Goal: Task Accomplishment & Management: Manage account settings

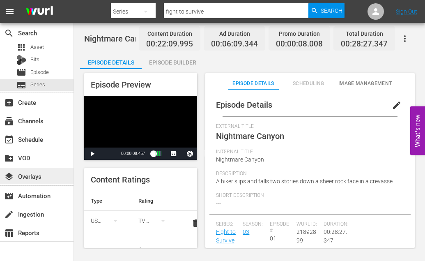
click at [39, 172] on div "layers Overlays" at bounding box center [23, 174] width 46 height 7
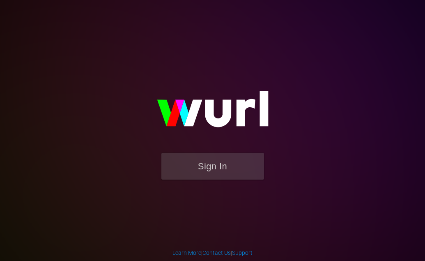
click at [213, 168] on button "Sign In" at bounding box center [212, 166] width 103 height 27
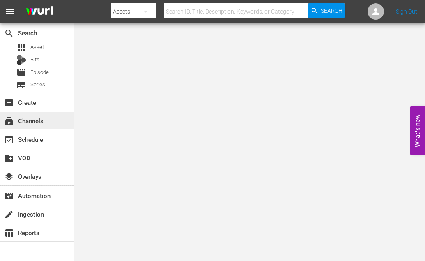
click at [22, 123] on div "subscriptions Channels" at bounding box center [23, 119] width 46 height 7
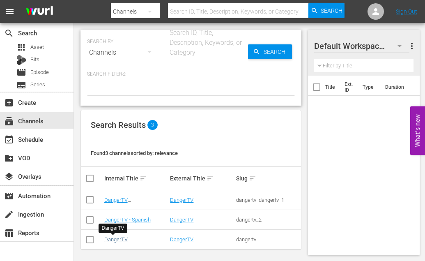
click at [106, 238] on link "DangerTV" at bounding box center [115, 239] width 23 height 6
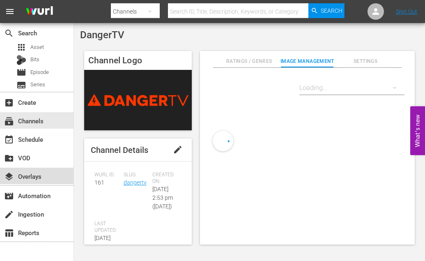
click at [42, 177] on div "layers Overlays" at bounding box center [23, 174] width 46 height 7
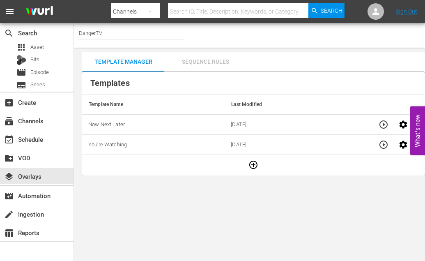
click at [211, 57] on div "Sequence Rules" at bounding box center [205, 62] width 82 height 20
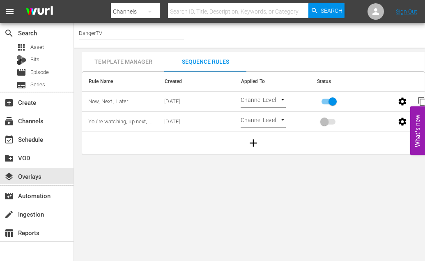
click at [135, 58] on div "Template Manager" at bounding box center [123, 62] width 82 height 20
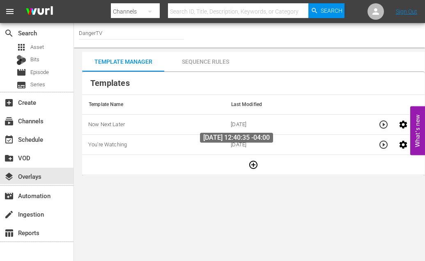
click at [236, 124] on span "08/05/2025" at bounding box center [239, 124] width 16 height 6
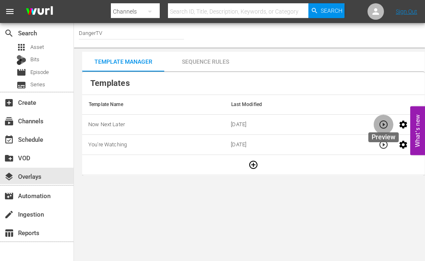
click at [381, 124] on icon "button" at bounding box center [384, 124] width 10 height 10
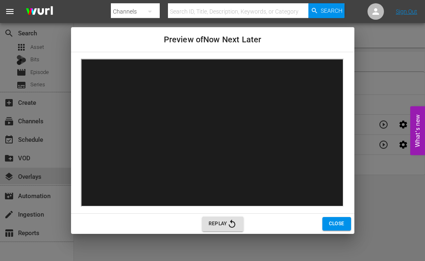
click at [335, 223] on span "Close" at bounding box center [337, 223] width 16 height 9
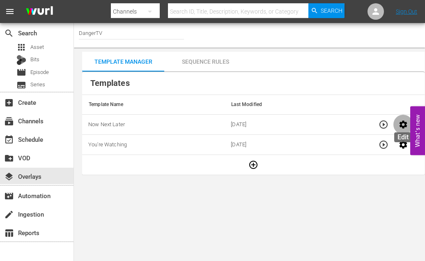
click at [404, 126] on icon "button" at bounding box center [403, 124] width 8 height 8
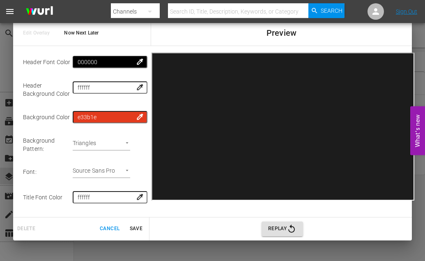
scroll to position [257, 0]
click at [126, 143] on body "menu Search By Channels Search ID, Title, Description, Keywords, or Category Se…" at bounding box center [212, 130] width 425 height 261
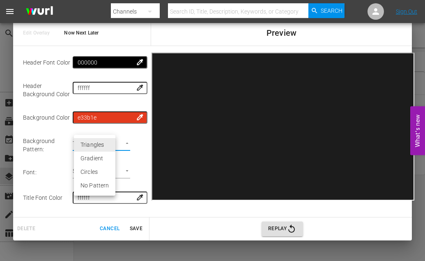
click at [99, 183] on li "No Pattern" at bounding box center [94, 186] width 41 height 14
type input "none"
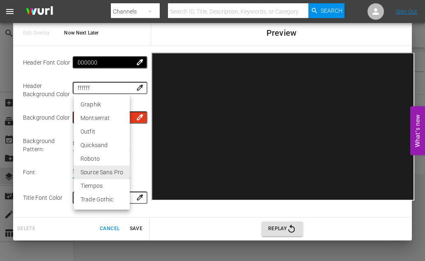
click at [123, 172] on body "menu Search By Channels Search ID, Title, Description, Keywords, or Category Se…" at bounding box center [212, 130] width 425 height 261
click at [92, 102] on li "Graphik" at bounding box center [102, 105] width 56 height 14
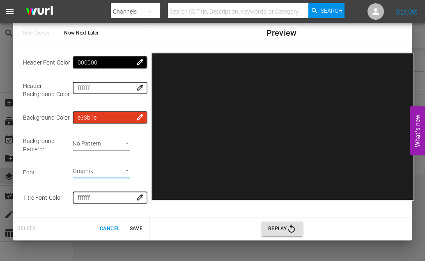
click at [126, 170] on body "menu Search By Channels Search ID, Title, Description, Keywords, or Category Se…" at bounding box center [212, 130] width 425 height 261
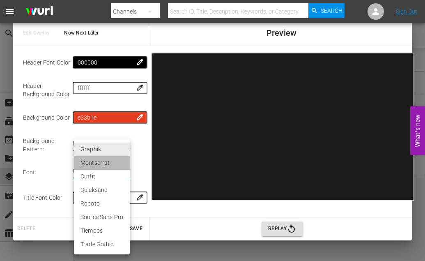
click at [104, 158] on li "Montserrat" at bounding box center [102, 163] width 56 height 14
type input "montserrat"
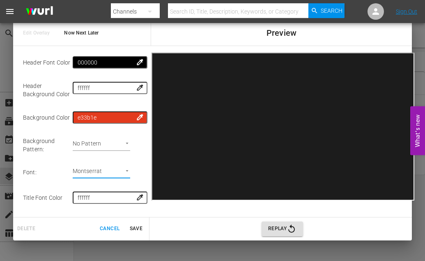
click at [126, 143] on body "menu Search By Channels Search ID, Title, Description, Keywords, or Category Se…" at bounding box center [212, 130] width 425 height 261
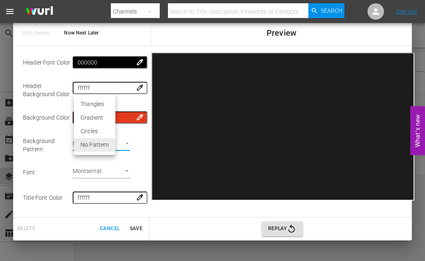
click at [98, 129] on li "Circles" at bounding box center [94, 131] width 41 height 14
click at [126, 142] on body "menu Search By Channels Search ID, Title, Description, Keywords, or Category Se…" at bounding box center [212, 130] width 425 height 261
click at [99, 115] on li "Triangles" at bounding box center [94, 118] width 41 height 14
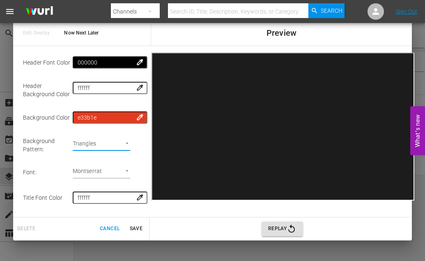
click at [125, 144] on body "menu Search By Channels Search ID, Title, Description, Keywords, or Category Se…" at bounding box center [212, 130] width 425 height 261
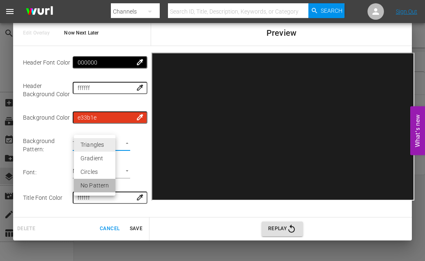
click at [97, 184] on li "No Pattern" at bounding box center [94, 186] width 41 height 14
type input "none"
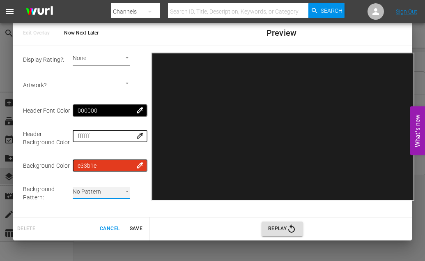
scroll to position [232, 0]
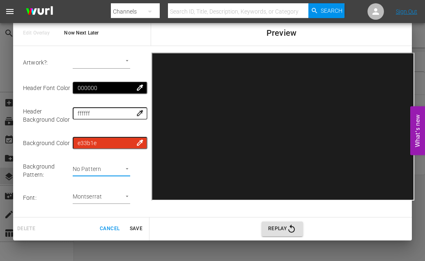
click at [133, 225] on span "Save" at bounding box center [136, 228] width 20 height 9
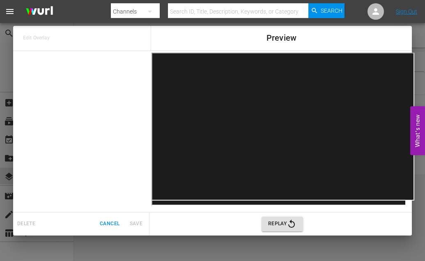
scroll to position [0, 0]
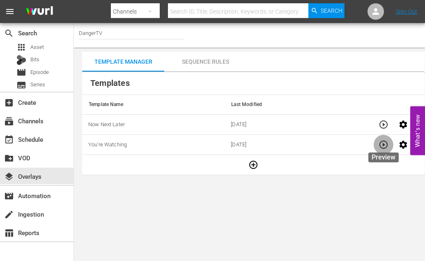
click at [386, 148] on icon "button" at bounding box center [383, 144] width 8 height 8
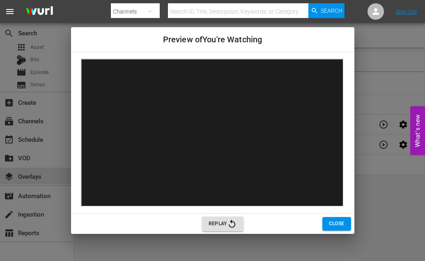
click at [327, 224] on button "Close" at bounding box center [336, 224] width 29 height 14
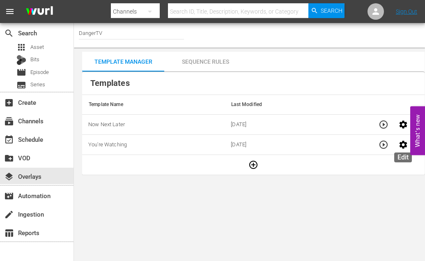
click at [401, 146] on icon "button" at bounding box center [403, 144] width 8 height 8
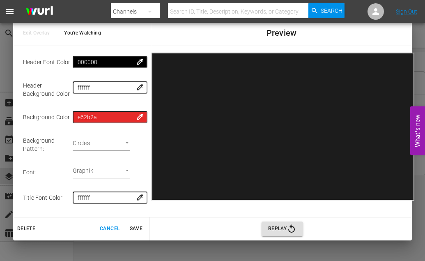
scroll to position [144, 0]
click at [126, 140] on body "menu Search By Channels Search ID, Title, Description, Keywords, or Category Se…" at bounding box center [212, 130] width 425 height 261
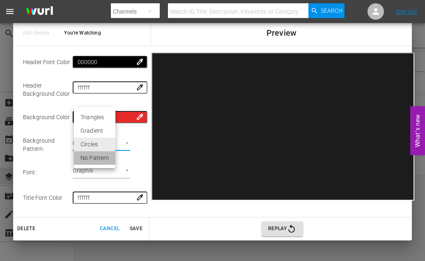
click at [103, 159] on li "No Pattern" at bounding box center [94, 158] width 41 height 14
type input "none"
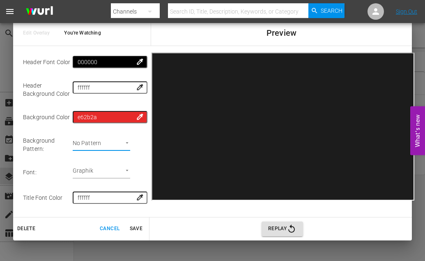
click at [122, 169] on body "menu Search By Channels Search ID, Title, Description, Keywords, or Category Se…" at bounding box center [212, 130] width 425 height 261
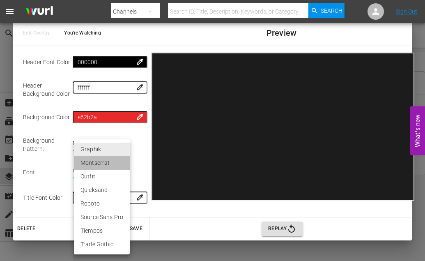
click at [103, 163] on li "Montserrat" at bounding box center [102, 163] width 56 height 14
type input "montserrat"
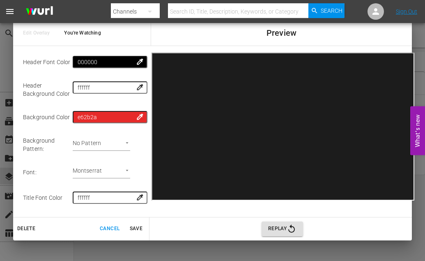
click at [142, 154] on td "No Pattern none" at bounding box center [109, 145] width 72 height 30
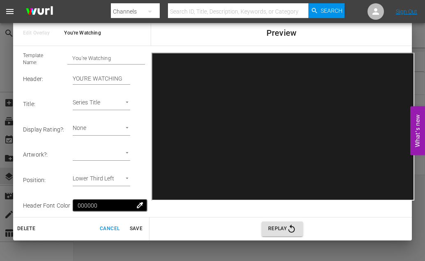
scroll to position [0, 0]
click at [136, 229] on span "Save" at bounding box center [136, 228] width 20 height 9
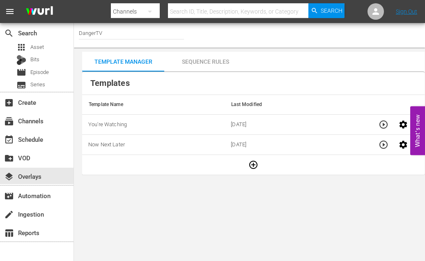
click at [207, 61] on div "Sequence Rules" at bounding box center [205, 62] width 82 height 20
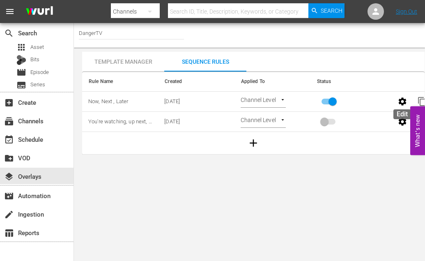
click at [402, 102] on icon "button" at bounding box center [402, 102] width 10 height 10
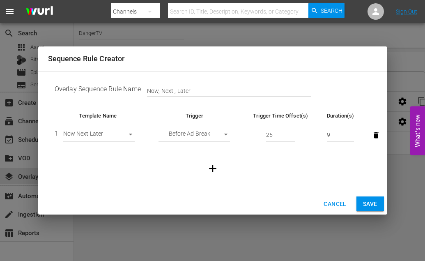
type input "10"
click at [352, 133] on input "10" at bounding box center [341, 135] width 28 height 12
click at [364, 201] on span "Save" at bounding box center [370, 204] width 14 height 10
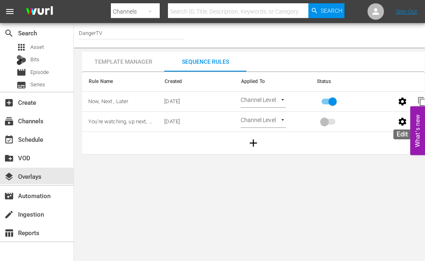
click at [401, 120] on icon "button" at bounding box center [403, 121] width 8 height 8
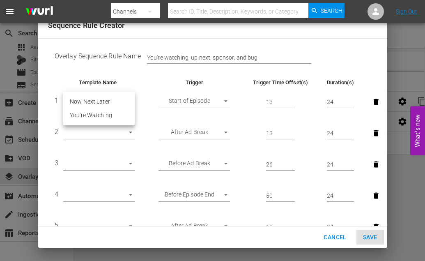
click at [128, 99] on body "menu Search By Channels Search ID, Title, Description, Keywords, or Category Se…" at bounding box center [212, 130] width 425 height 261
click at [116, 111] on li "You're Watching" at bounding box center [98, 115] width 71 height 14
type input "30363"
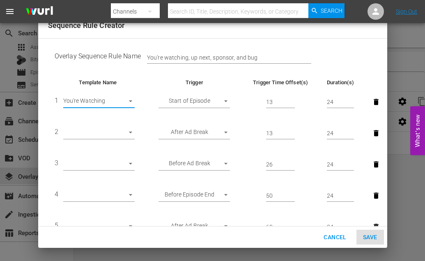
click at [226, 100] on body "menu Search By Channels Search ID, Title, Description, Keywords, or Category Se…" at bounding box center [212, 130] width 425 height 261
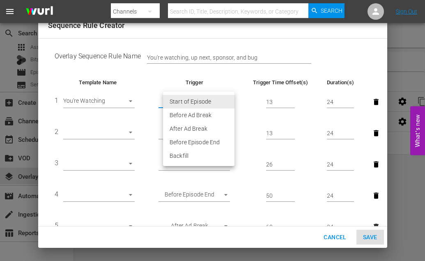
click at [337, 237] on div at bounding box center [212, 130] width 425 height 261
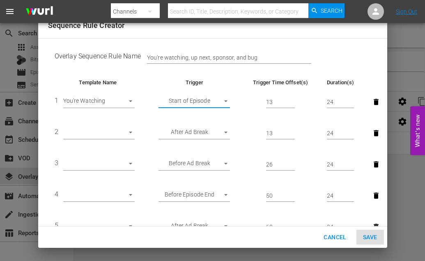
click at [335, 236] on span "Cancel" at bounding box center [335, 237] width 23 height 10
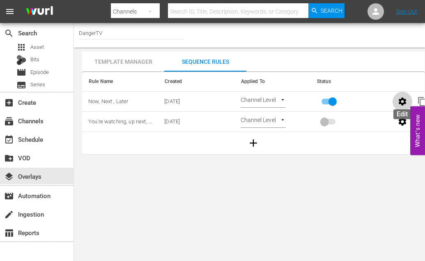
click at [404, 97] on icon "button" at bounding box center [402, 102] width 10 height 10
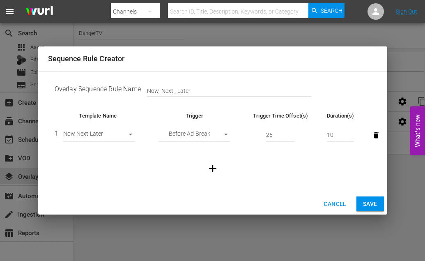
click at [328, 199] on span "Cancel" at bounding box center [335, 204] width 23 height 10
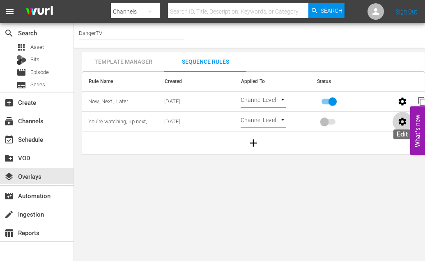
click at [401, 120] on icon "button" at bounding box center [403, 121] width 8 height 8
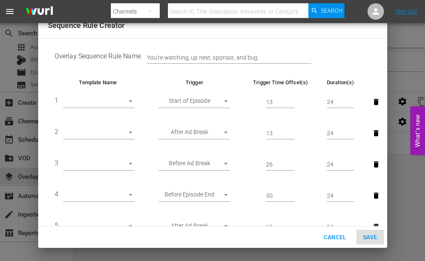
click at [226, 101] on body "menu Search By Channels Search ID, Title, Description, Keywords, or Category Se…" at bounding box center [212, 130] width 425 height 261
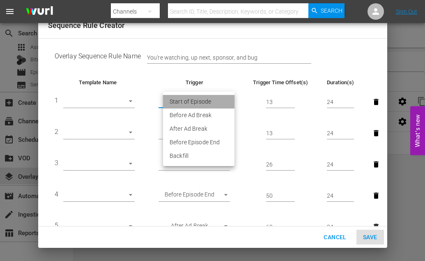
click at [217, 102] on li "Start of Episode" at bounding box center [198, 102] width 71 height 14
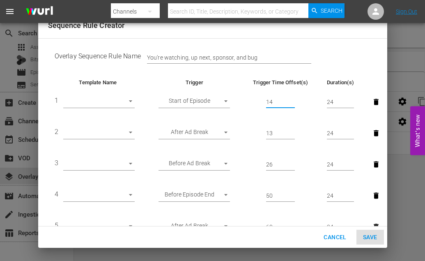
click at [293, 99] on input "14" at bounding box center [280, 102] width 29 height 12
click at [293, 99] on input "15" at bounding box center [280, 102] width 29 height 12
click at [293, 99] on input "16" at bounding box center [280, 102] width 29 height 12
click at [293, 99] on input "17" at bounding box center [280, 102] width 29 height 12
click at [293, 99] on input "18" at bounding box center [280, 102] width 29 height 12
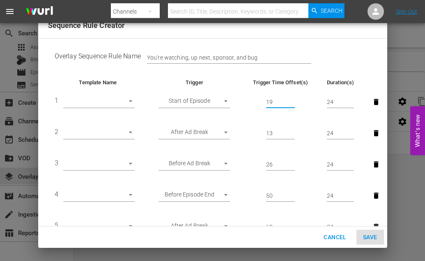
click at [293, 99] on input "19" at bounding box center [280, 102] width 29 height 12
click at [293, 99] on input "20" at bounding box center [280, 102] width 29 height 12
click at [293, 99] on input "21" at bounding box center [280, 102] width 29 height 12
click at [293, 99] on input "22" at bounding box center [280, 102] width 29 height 12
click at [293, 99] on input "23" at bounding box center [280, 102] width 29 height 12
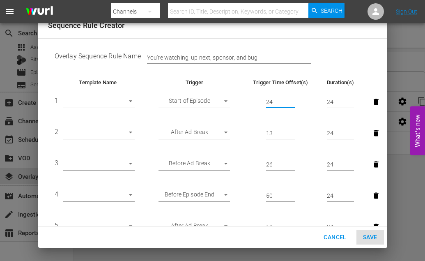
click at [293, 99] on input "24" at bounding box center [280, 102] width 29 height 12
click at [293, 99] on input "25" at bounding box center [280, 102] width 29 height 12
click at [293, 99] on input "26" at bounding box center [280, 102] width 29 height 12
click at [293, 99] on input "27" at bounding box center [280, 102] width 29 height 12
click at [293, 99] on input "28" at bounding box center [280, 102] width 29 height 12
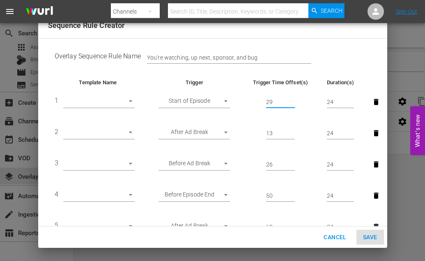
click at [293, 99] on input "29" at bounding box center [280, 102] width 29 height 12
click at [293, 99] on input "30" at bounding box center [280, 102] width 29 height 12
click at [293, 99] on input "51" at bounding box center [280, 102] width 29 height 12
click at [293, 99] on input "52" at bounding box center [280, 102] width 29 height 12
click at [293, 99] on input "53" at bounding box center [280, 102] width 29 height 12
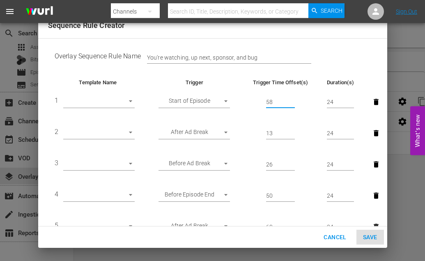
click at [293, 99] on input "58" at bounding box center [280, 102] width 29 height 12
click at [294, 99] on input "59" at bounding box center [280, 102] width 29 height 12
type input "60"
click at [294, 99] on input "60" at bounding box center [280, 102] width 29 height 12
click at [350, 103] on input "19" at bounding box center [341, 102] width 28 height 12
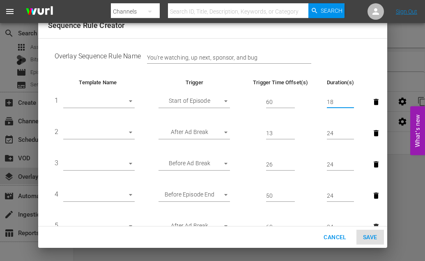
click at [350, 103] on input "18" at bounding box center [341, 102] width 28 height 12
click at [350, 103] on input "17" at bounding box center [341, 102] width 28 height 12
click at [350, 103] on input "16" at bounding box center [341, 102] width 28 height 12
click at [350, 103] on input "15" at bounding box center [341, 102] width 28 height 12
click at [350, 103] on input "14" at bounding box center [341, 102] width 28 height 12
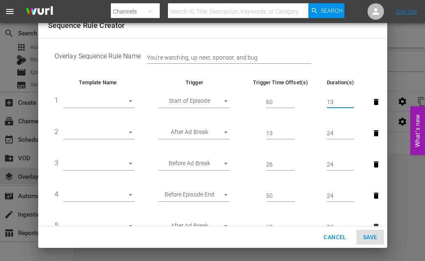
click at [350, 103] on input "13" at bounding box center [341, 102] width 28 height 12
click at [350, 103] on input "12" at bounding box center [341, 102] width 28 height 12
click at [350, 103] on input "11" at bounding box center [341, 102] width 28 height 12
type input "10"
click at [350, 103] on input "10" at bounding box center [341, 102] width 28 height 12
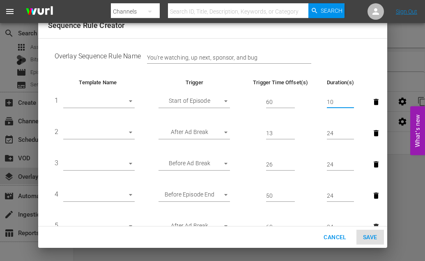
click at [368, 62] on td "Overlay Sequence Rule Name You're watching, up next, sponsor, and bug" at bounding box center [212, 57] width 329 height 25
click at [367, 236] on div "Cancel Save" at bounding box center [212, 237] width 349 height 22
click at [371, 238] on div "Cancel Save" at bounding box center [212, 237] width 349 height 22
click at [367, 235] on div "Cancel Save" at bounding box center [212, 237] width 349 height 22
click at [366, 235] on div "Cancel Save" at bounding box center [212, 237] width 349 height 22
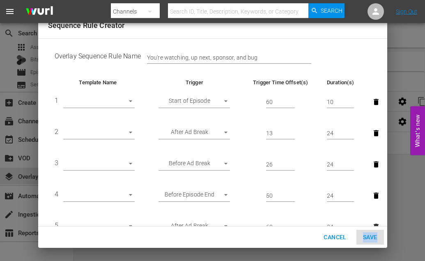
click at [366, 235] on div "Cancel Save" at bounding box center [212, 237] width 349 height 22
click at [368, 235] on div "Cancel Save" at bounding box center [212, 237] width 349 height 22
click at [290, 234] on div "Cancel Save" at bounding box center [212, 237] width 349 height 22
click at [366, 237] on div "Cancel Save" at bounding box center [212, 237] width 349 height 22
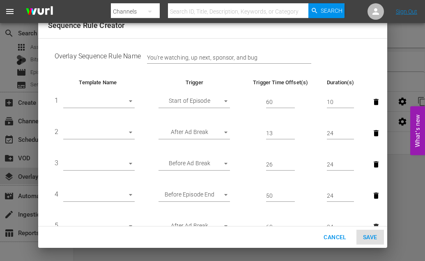
click at [372, 235] on div "Cancel Save" at bounding box center [212, 237] width 349 height 22
click at [130, 99] on body "menu Search By Channels Search ID, Title, Description, Keywords, or Category Se…" at bounding box center [212, 130] width 425 height 261
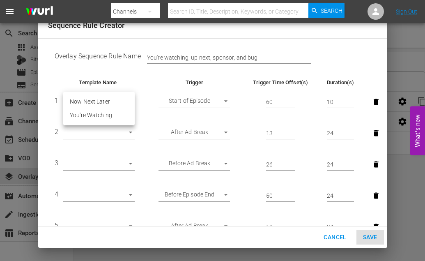
click at [120, 113] on li "You're Watching" at bounding box center [98, 115] width 71 height 14
type input "30363"
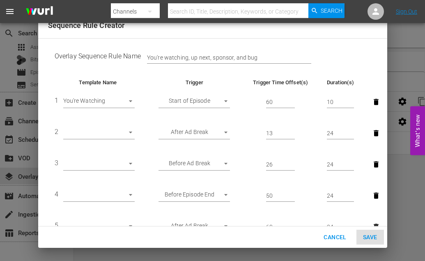
click at [368, 237] on div "Cancel Save" at bounding box center [212, 237] width 349 height 22
click at [143, 71] on div "Overlay Sequence Rule Name You're watching, up next, sponsor, and bug Template …" at bounding box center [212, 132] width 349 height 188
click at [168, 77] on div "Overlay Sequence Rule Name You're watching, up next, sponsor, and bug Template …" at bounding box center [212, 132] width 349 height 188
click at [364, 65] on td "Overlay Sequence Rule Name You're watching, up next, sponsor, and bug" at bounding box center [212, 57] width 329 height 25
click at [294, 100] on input "61" at bounding box center [280, 102] width 29 height 12
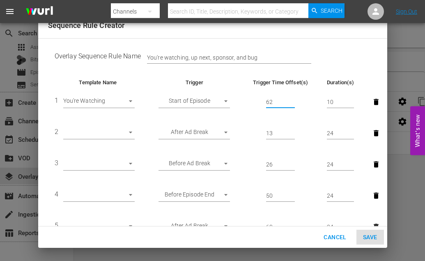
click at [294, 100] on input "62" at bounding box center [280, 102] width 29 height 12
click at [294, 100] on input "63" at bounding box center [280, 102] width 29 height 12
click at [294, 100] on input "64" at bounding box center [280, 102] width 29 height 12
click at [294, 100] on input "65" at bounding box center [280, 102] width 29 height 12
click at [295, 100] on input "66" at bounding box center [280, 102] width 29 height 12
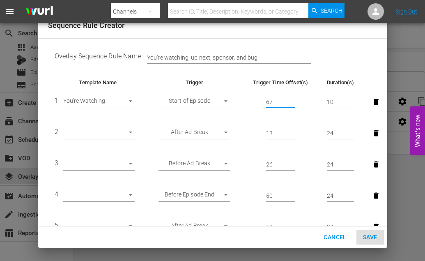
click at [295, 100] on input "67" at bounding box center [280, 102] width 29 height 12
click at [294, 99] on input "68" at bounding box center [280, 102] width 29 height 12
click at [294, 99] on input "69" at bounding box center [280, 102] width 29 height 12
click at [294, 99] on input "70" at bounding box center [280, 102] width 29 height 12
click at [294, 99] on input "71" at bounding box center [280, 102] width 29 height 12
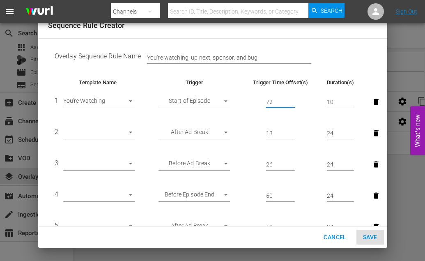
click at [294, 99] on input "72" at bounding box center [280, 102] width 29 height 12
click at [294, 99] on input "73" at bounding box center [280, 102] width 29 height 12
click at [294, 99] on input "74" at bounding box center [280, 102] width 29 height 12
type input "75"
click at [294, 99] on input "75" at bounding box center [280, 102] width 29 height 12
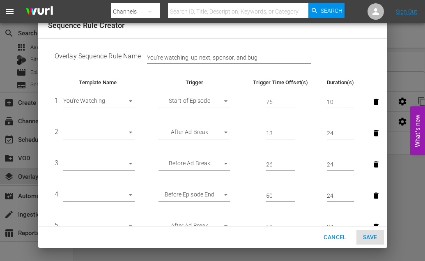
click at [361, 57] on td "Overlay Sequence Rule Name You're watching, up next, sponsor, and bug" at bounding box center [212, 57] width 329 height 25
click at [368, 239] on div "Cancel Save" at bounding box center [212, 237] width 349 height 22
click at [130, 131] on body "menu Search By Channels Search ID, Title, Description, Keywords, or Category Se…" at bounding box center [212, 130] width 425 height 261
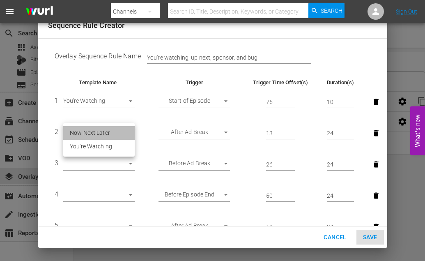
click at [113, 133] on li "Now Next Later" at bounding box center [98, 133] width 71 height 14
type input "30364"
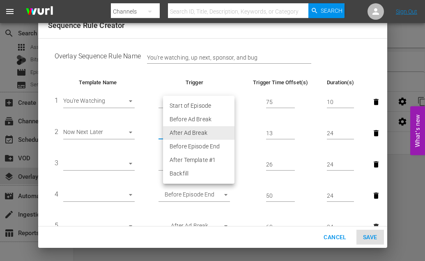
click at [228, 131] on body "menu Search By Channels Search ID, Title, Description, Keywords, or Category Se…" at bounding box center [212, 130] width 425 height 261
click at [209, 117] on li "Before Ad Break" at bounding box center [198, 120] width 71 height 14
type input "BEFORE_AD_BREAK"
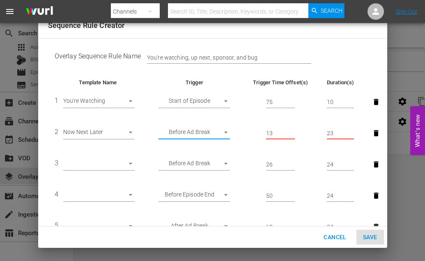
click at [350, 134] on input "23" at bounding box center [341, 133] width 28 height 12
click at [350, 134] on input "22" at bounding box center [341, 133] width 28 height 12
click at [350, 134] on input "21" at bounding box center [341, 133] width 28 height 12
click at [350, 134] on input "20" at bounding box center [341, 133] width 28 height 12
click at [350, 134] on input "19" at bounding box center [341, 133] width 28 height 12
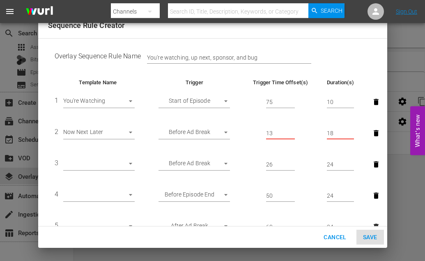
click at [350, 134] on input "18" at bounding box center [341, 133] width 28 height 12
click at [350, 134] on input "17" at bounding box center [341, 133] width 28 height 12
click at [350, 134] on input "16" at bounding box center [341, 133] width 28 height 12
click at [350, 134] on input "15" at bounding box center [341, 133] width 28 height 12
click at [350, 134] on input "14" at bounding box center [341, 133] width 28 height 12
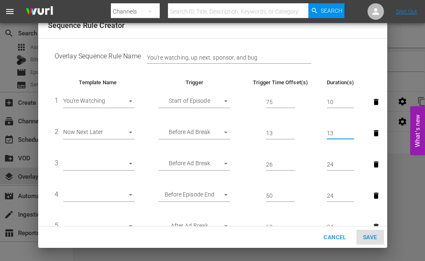
click at [350, 134] on input "13" at bounding box center [341, 133] width 28 height 12
click at [350, 134] on input "12" at bounding box center [341, 133] width 28 height 12
click at [350, 134] on input "11" at bounding box center [341, 133] width 28 height 12
type input "10"
click at [350, 134] on input "10" at bounding box center [341, 133] width 28 height 12
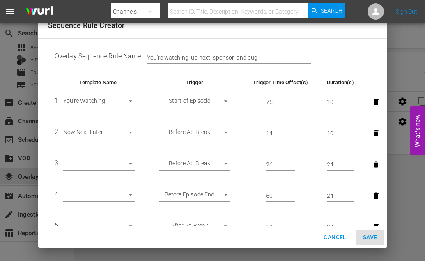
click at [294, 131] on input "14" at bounding box center [280, 133] width 29 height 12
click at [294, 131] on input "15" at bounding box center [280, 133] width 29 height 12
type input "16"
click at [294, 130] on input "16" at bounding box center [280, 133] width 29 height 12
click at [369, 235] on div "Cancel Save" at bounding box center [212, 237] width 349 height 22
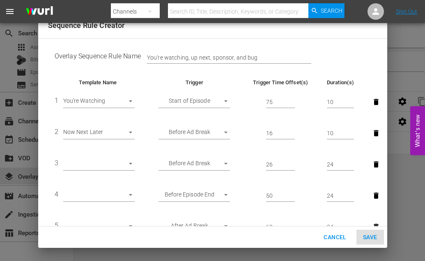
click at [369, 237] on div "Cancel Save" at bounding box center [212, 237] width 349 height 22
click at [368, 237] on div "Cancel Save" at bounding box center [212, 237] width 349 height 22
click at [331, 237] on span "Cancel" at bounding box center [335, 237] width 23 height 10
type input "13"
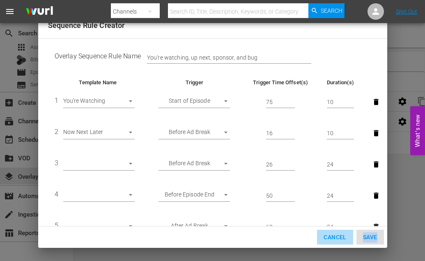
type input "24"
type input "AFTER_AD_BREAK"
type input "13"
type input "24"
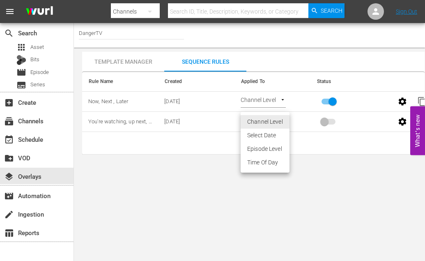
click at [282, 119] on body "menu Search By Channels Search ID, Title, Description, Keywords, or Category Se…" at bounding box center [212, 130] width 425 height 261
click at [293, 97] on div at bounding box center [212, 130] width 425 height 261
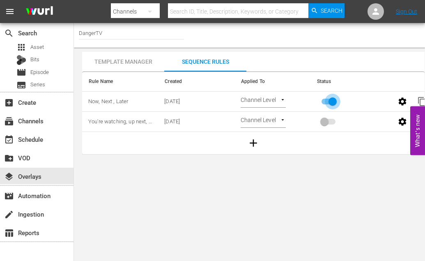
click at [322, 103] on input "primary checkbox" at bounding box center [332, 103] width 47 height 16
click at [329, 101] on input "primary checkbox" at bounding box center [332, 103] width 47 height 16
checkbox input "false"
click at [326, 122] on span at bounding box center [329, 122] width 14 height 6
click at [330, 122] on span at bounding box center [329, 122] width 14 height 6
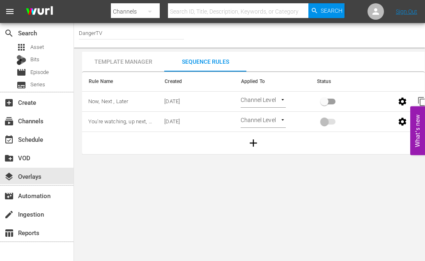
click at [331, 122] on span at bounding box center [329, 122] width 14 height 6
click at [401, 120] on icon "button" at bounding box center [403, 121] width 8 height 8
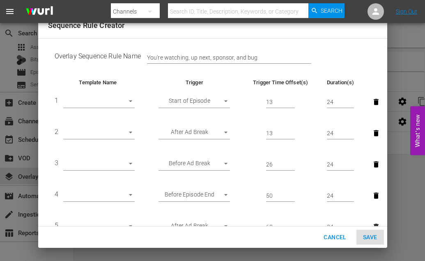
click at [129, 101] on body "menu Search By Channels Search ID, Title, Description, Keywords, or Category Se…" at bounding box center [212, 130] width 425 height 261
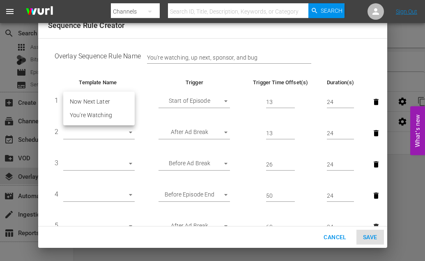
click at [116, 114] on li "You're Watching" at bounding box center [98, 115] width 71 height 14
type input "30363"
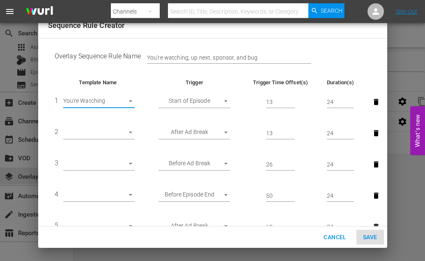
click at [218, 104] on body "menu Search By Channels Search ID, Title, Description, Keywords, or Category Se…" at bounding box center [212, 130] width 425 height 261
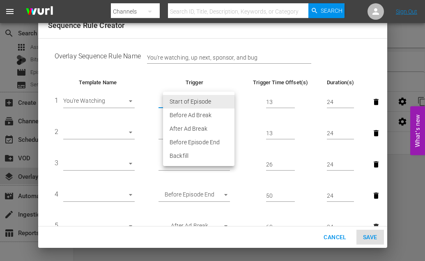
click at [253, 94] on div at bounding box center [212, 130] width 425 height 261
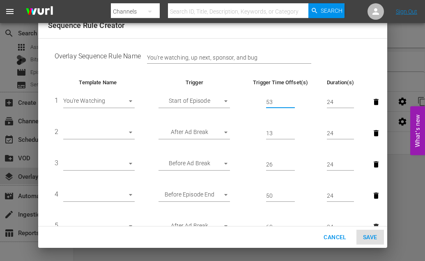
click at [293, 99] on input "53" at bounding box center [280, 102] width 29 height 12
click at [293, 99] on input "70" at bounding box center [280, 102] width 29 height 12
click at [293, 99] on input "71" at bounding box center [280, 102] width 29 height 12
click at [293, 99] on input "72" at bounding box center [280, 102] width 29 height 12
click at [293, 99] on input "73" at bounding box center [280, 102] width 29 height 12
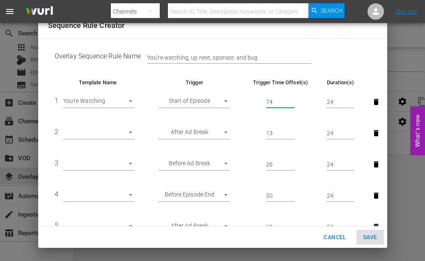
click at [293, 99] on input "74" at bounding box center [280, 102] width 29 height 12
type input "75"
click at [293, 99] on input "75" at bounding box center [280, 102] width 29 height 12
click at [350, 104] on input "15" at bounding box center [341, 102] width 28 height 12
click at [350, 104] on input "14" at bounding box center [341, 102] width 28 height 12
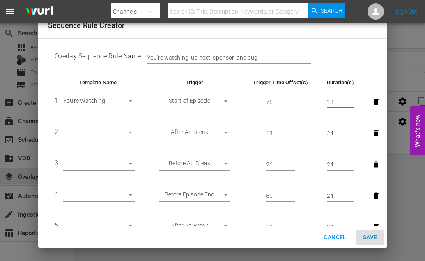
click at [350, 104] on input "13" at bounding box center [341, 102] width 28 height 12
click at [350, 104] on input "12" at bounding box center [341, 102] width 28 height 12
click at [350, 106] on input "11" at bounding box center [341, 102] width 28 height 12
click at [350, 104] on input "10" at bounding box center [341, 102] width 28 height 12
click at [350, 104] on input "9" at bounding box center [341, 102] width 28 height 12
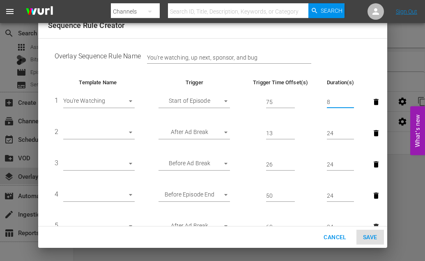
click at [350, 104] on input "8" at bounding box center [341, 102] width 28 height 12
click at [350, 104] on input "7" at bounding box center [341, 102] width 28 height 12
click at [350, 104] on input "6" at bounding box center [341, 102] width 28 height 12
type input "5"
click at [350, 104] on input "5" at bounding box center [341, 102] width 28 height 12
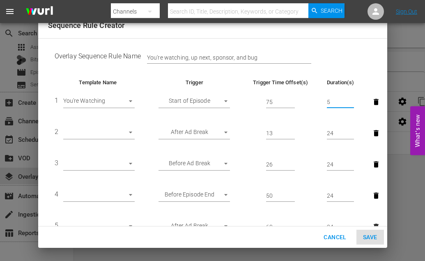
click at [127, 129] on body "menu Search By Channels Search ID, Title, Description, Keywords, or Category Se…" at bounding box center [212, 130] width 425 height 261
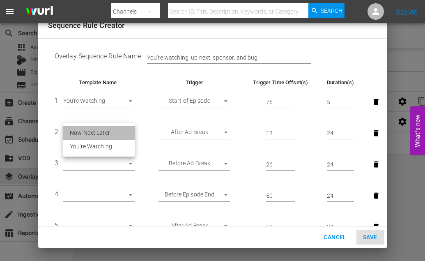
click at [113, 133] on li "Now Next Later" at bounding box center [98, 133] width 71 height 14
type input "30364"
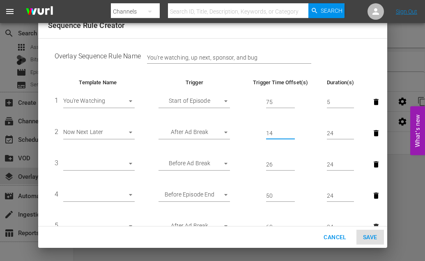
click at [294, 131] on input "14" at bounding box center [280, 133] width 29 height 12
click at [294, 131] on input "15" at bounding box center [280, 133] width 29 height 12
click at [294, 131] on input "16" at bounding box center [280, 133] width 29 height 12
click at [294, 131] on input "17" at bounding box center [280, 133] width 29 height 12
click at [294, 131] on input "18" at bounding box center [280, 133] width 29 height 12
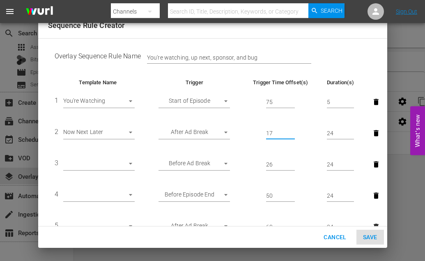
click at [294, 135] on input "17" at bounding box center [280, 133] width 29 height 12
type input "16"
click at [294, 135] on input "16" at bounding box center [280, 133] width 29 height 12
click at [351, 135] on input "13" at bounding box center [341, 133] width 28 height 12
click at [351, 135] on input "12" at bounding box center [341, 133] width 28 height 12
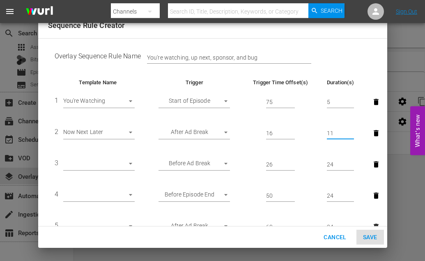
click at [351, 135] on input "11" at bounding box center [341, 133] width 28 height 12
click at [351, 135] on input "10" at bounding box center [341, 133] width 28 height 12
click at [351, 135] on input "9" at bounding box center [341, 133] width 28 height 12
click at [351, 135] on input "8" at bounding box center [341, 133] width 28 height 12
click at [351, 135] on input "7" at bounding box center [341, 133] width 28 height 12
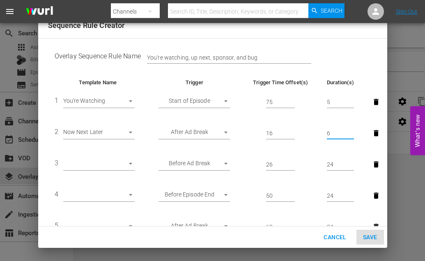
click at [351, 135] on input "6" at bounding box center [341, 133] width 28 height 12
click at [352, 132] on input "7" at bounding box center [341, 133] width 28 height 12
click at [352, 132] on input "8" at bounding box center [341, 133] width 28 height 12
click at [352, 132] on input "9" at bounding box center [341, 133] width 28 height 12
type input "10"
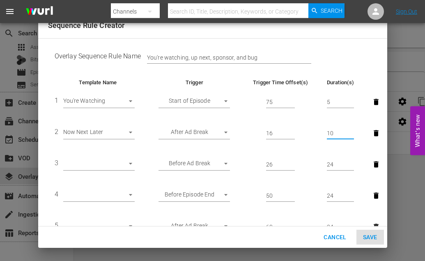
click at [352, 132] on input "10" at bounding box center [341, 133] width 28 height 12
click at [298, 205] on td "50" at bounding box center [280, 195] width 79 height 31
click at [374, 165] on icon "button" at bounding box center [376, 164] width 8 height 8
click at [375, 165] on icon "button" at bounding box center [376, 164] width 5 height 6
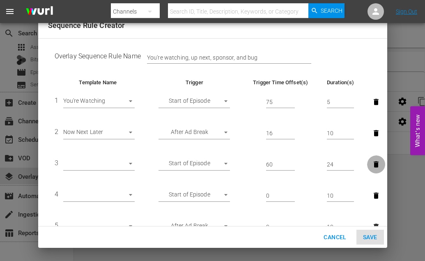
click at [375, 165] on icon "button" at bounding box center [376, 164] width 5 height 6
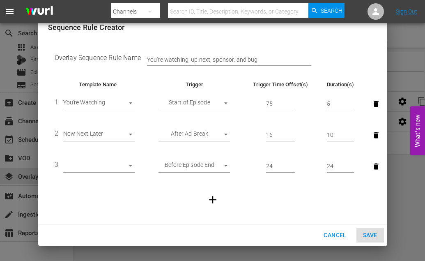
click at [375, 166] on icon "button" at bounding box center [376, 166] width 5 height 6
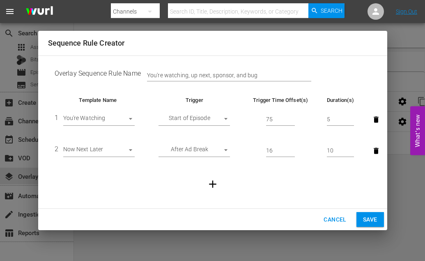
click at [370, 219] on span "Save" at bounding box center [370, 219] width 14 height 10
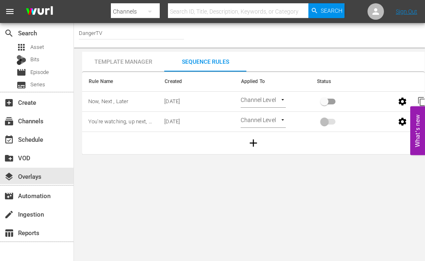
click at [330, 122] on span at bounding box center [329, 122] width 14 height 6
click at [331, 121] on input "primary checkbox" at bounding box center [324, 123] width 47 height 16
click at [335, 122] on input "primary checkbox" at bounding box center [324, 123] width 47 height 16
click at [333, 121] on input "primary checkbox" at bounding box center [324, 123] width 47 height 16
checkbox input "true"
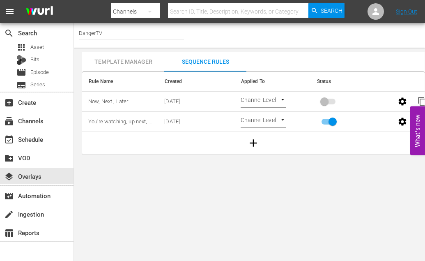
click at [296, 173] on body "menu Search By Channels Search ID, Title, Description, Keywords, or Category Se…" at bounding box center [212, 130] width 425 height 261
click at [112, 62] on div "Template Manager" at bounding box center [123, 62] width 82 height 20
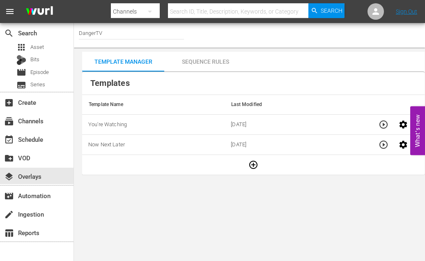
click at [186, 61] on div "Sequence Rules" at bounding box center [205, 62] width 82 height 20
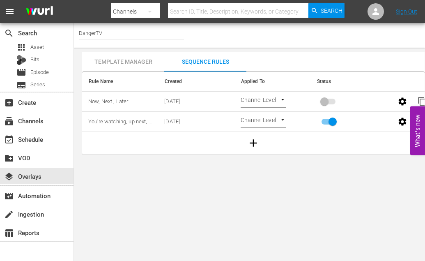
click at [123, 61] on div "Template Manager" at bounding box center [123, 62] width 82 height 20
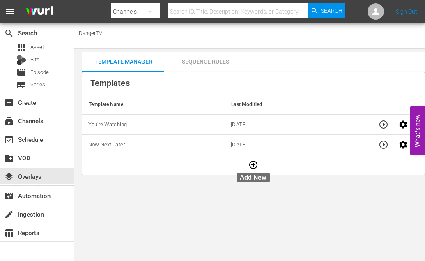
click at [252, 163] on icon "button" at bounding box center [253, 165] width 10 height 10
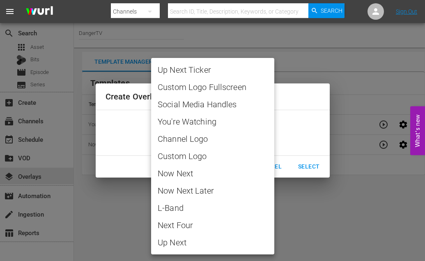
click at [269, 133] on body "menu Search By Channels Search ID, Title, Description, Keywords, or Category Se…" at bounding box center [212, 130] width 425 height 261
click at [323, 201] on div at bounding box center [212, 130] width 425 height 261
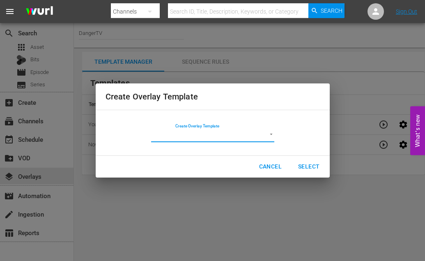
click at [272, 167] on span "Cancel" at bounding box center [270, 166] width 23 height 10
